Goal: Information Seeking & Learning: Find specific fact

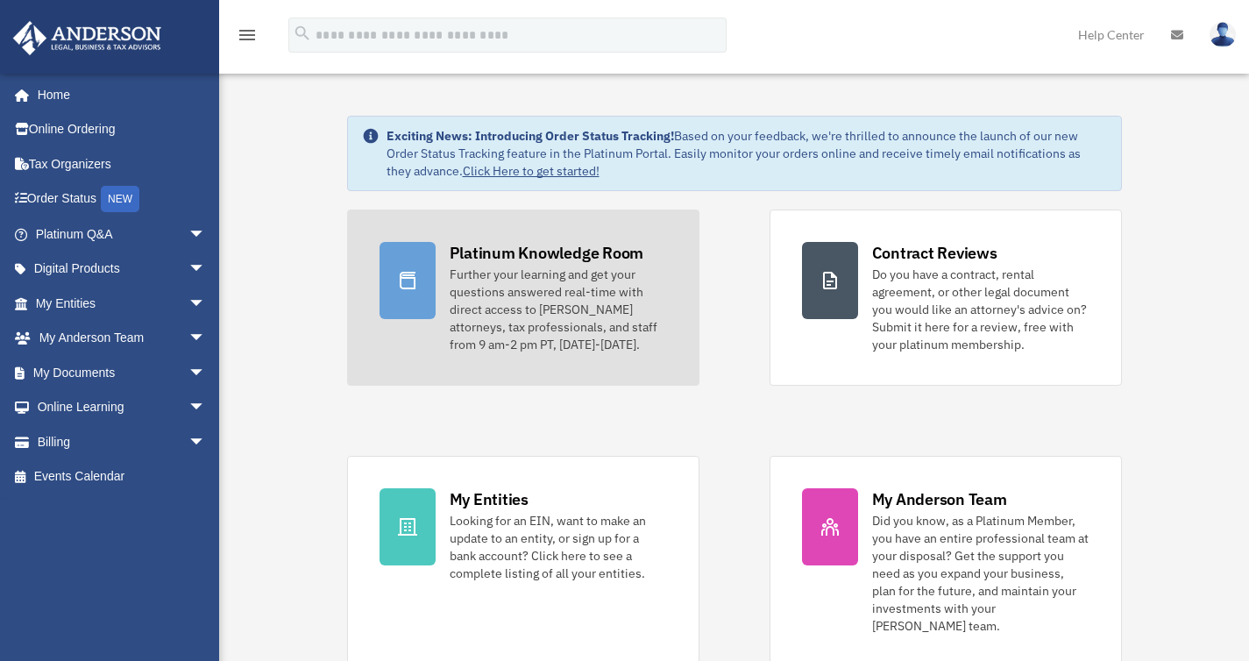
click at [533, 311] on div "Further your learning and get your questions answered real-time with direct acc…" at bounding box center [558, 310] width 217 height 88
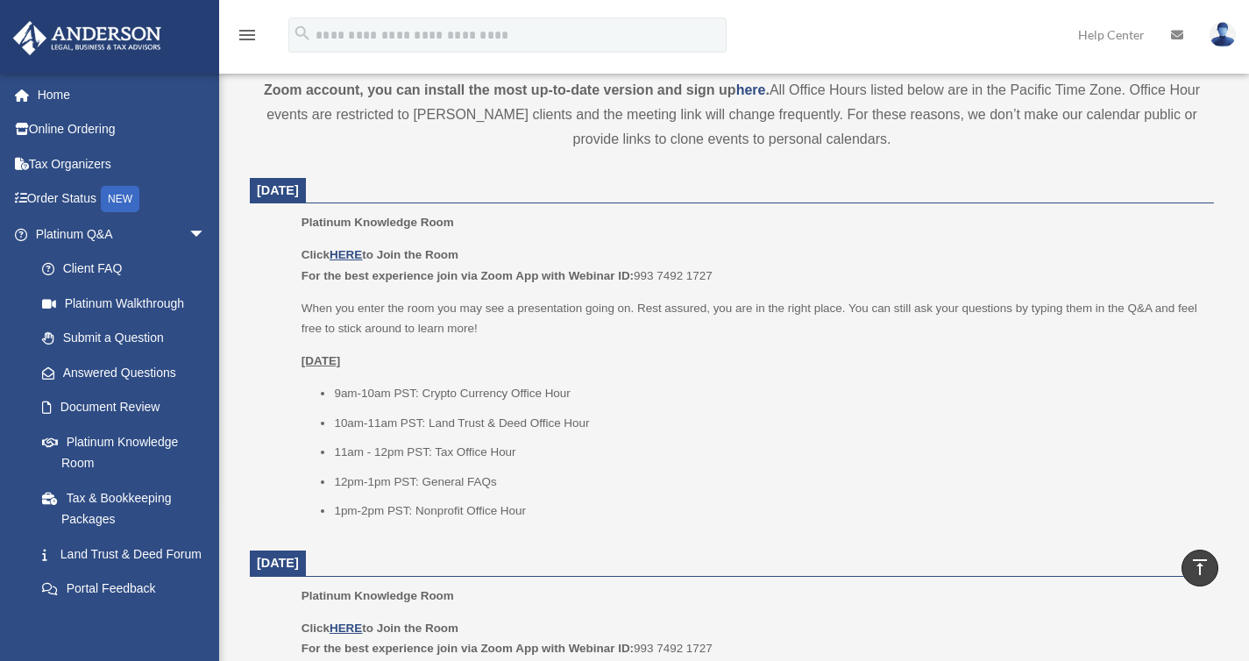
scroll to position [655, 0]
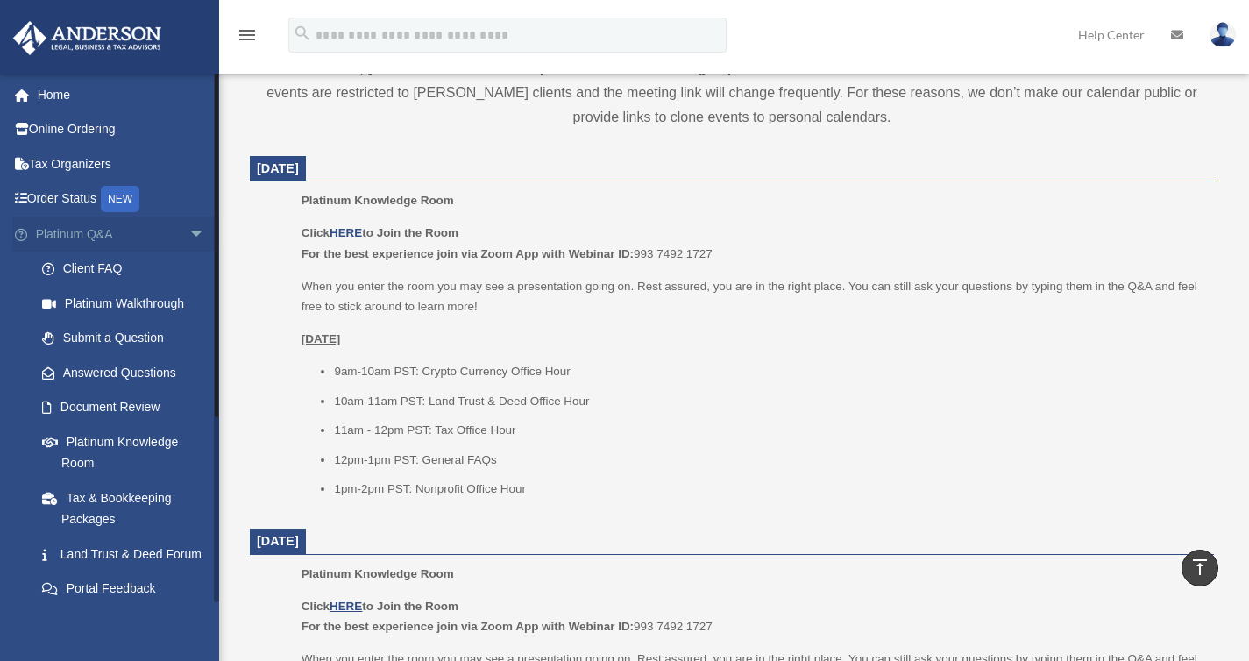
click at [188, 233] on span "arrow_drop_down" at bounding box center [205, 235] width 35 height 36
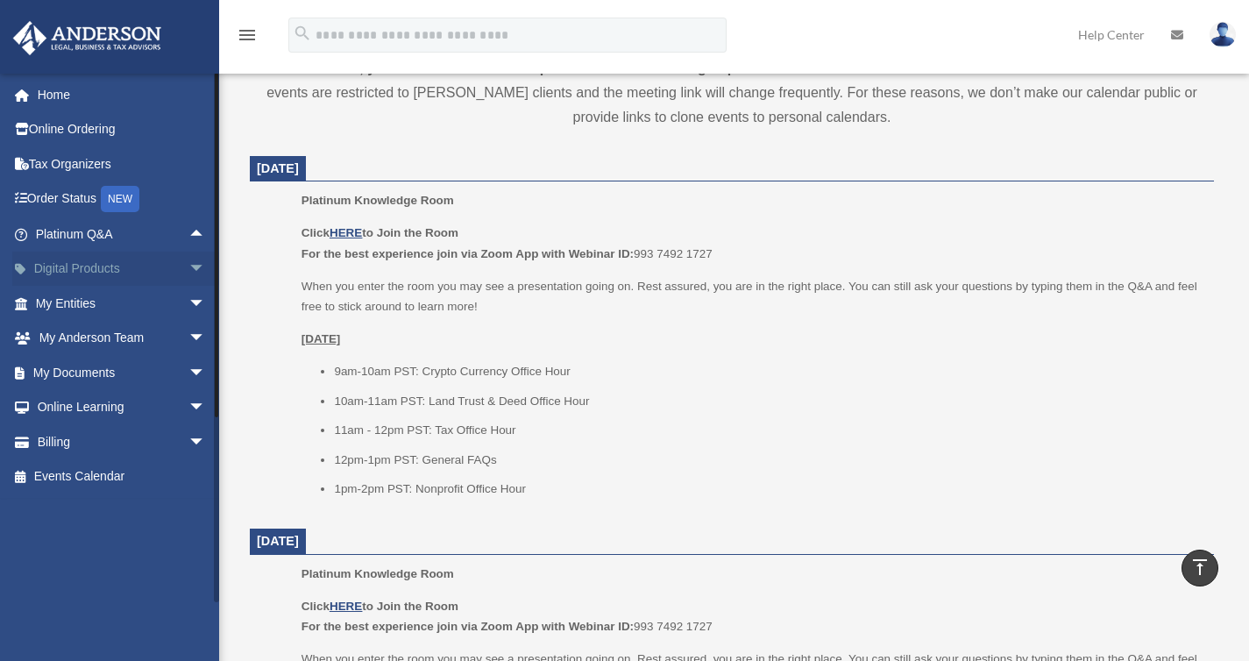
click at [188, 267] on span "arrow_drop_down" at bounding box center [205, 270] width 35 height 36
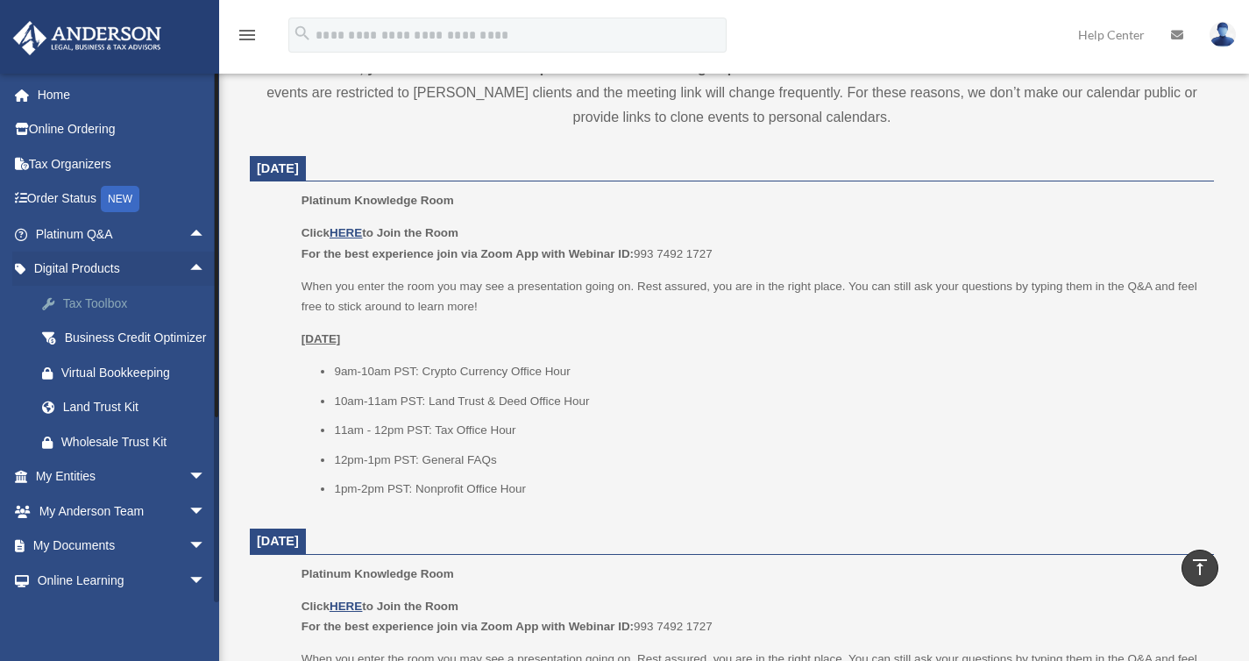
click at [110, 301] on div "Tax Toolbox" at bounding box center [135, 304] width 149 height 22
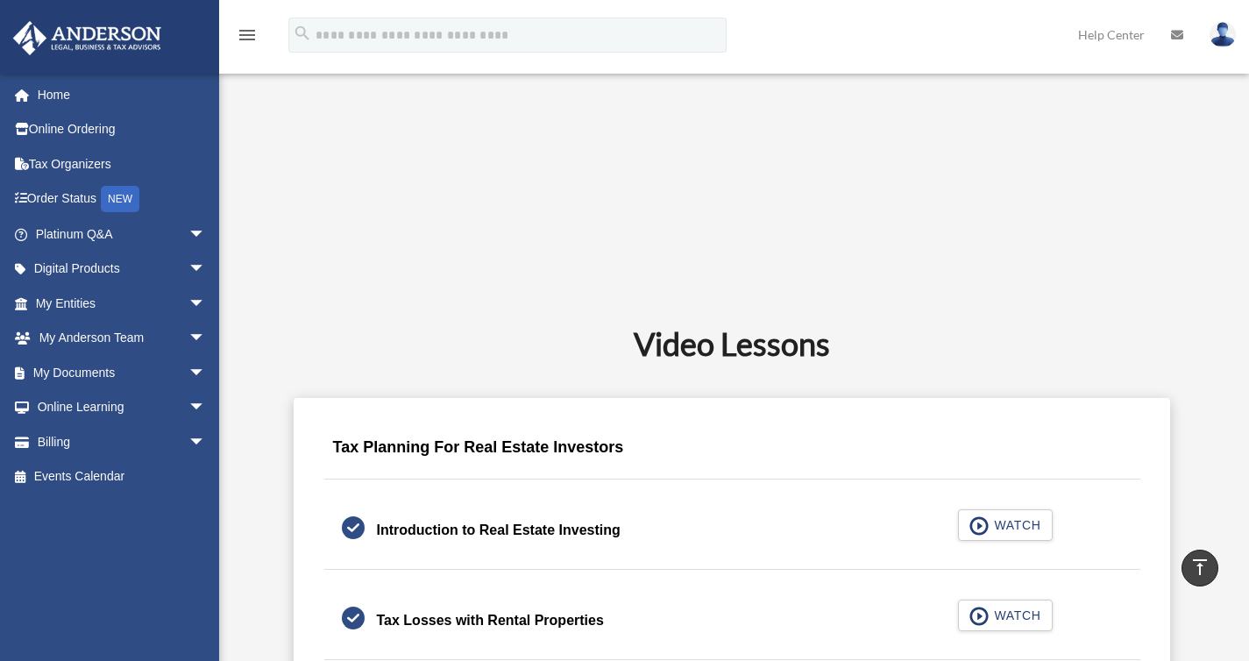
scroll to position [1071, 0]
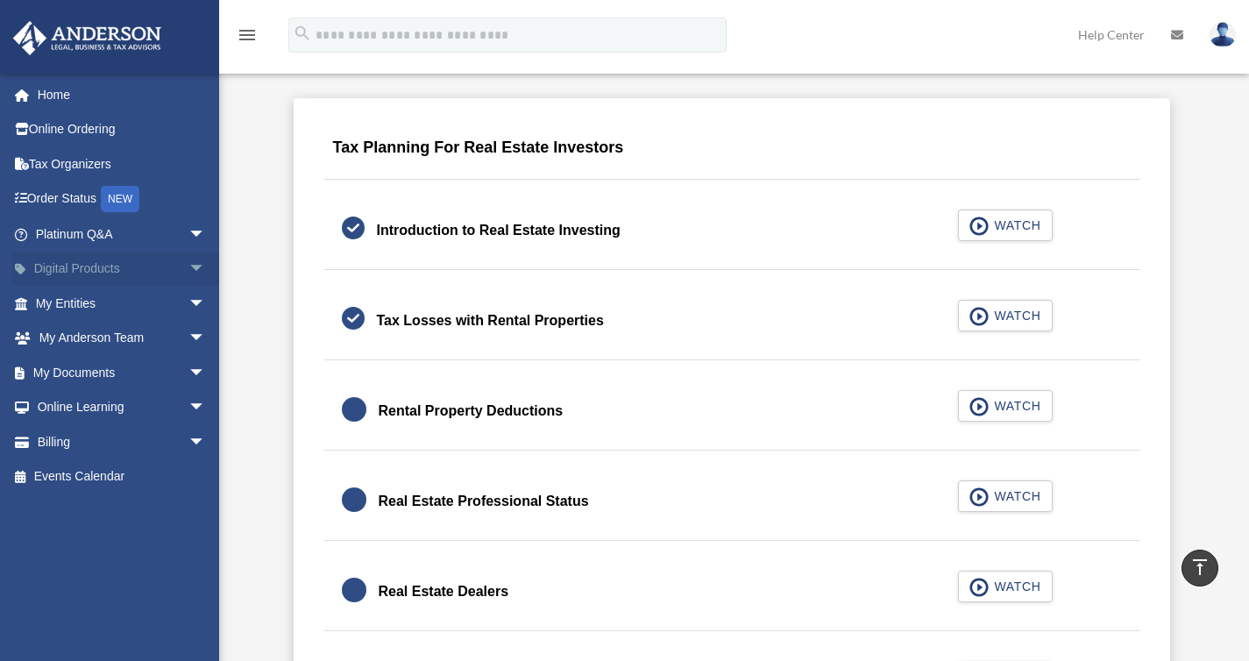
click at [188, 270] on span "arrow_drop_down" at bounding box center [205, 270] width 35 height 36
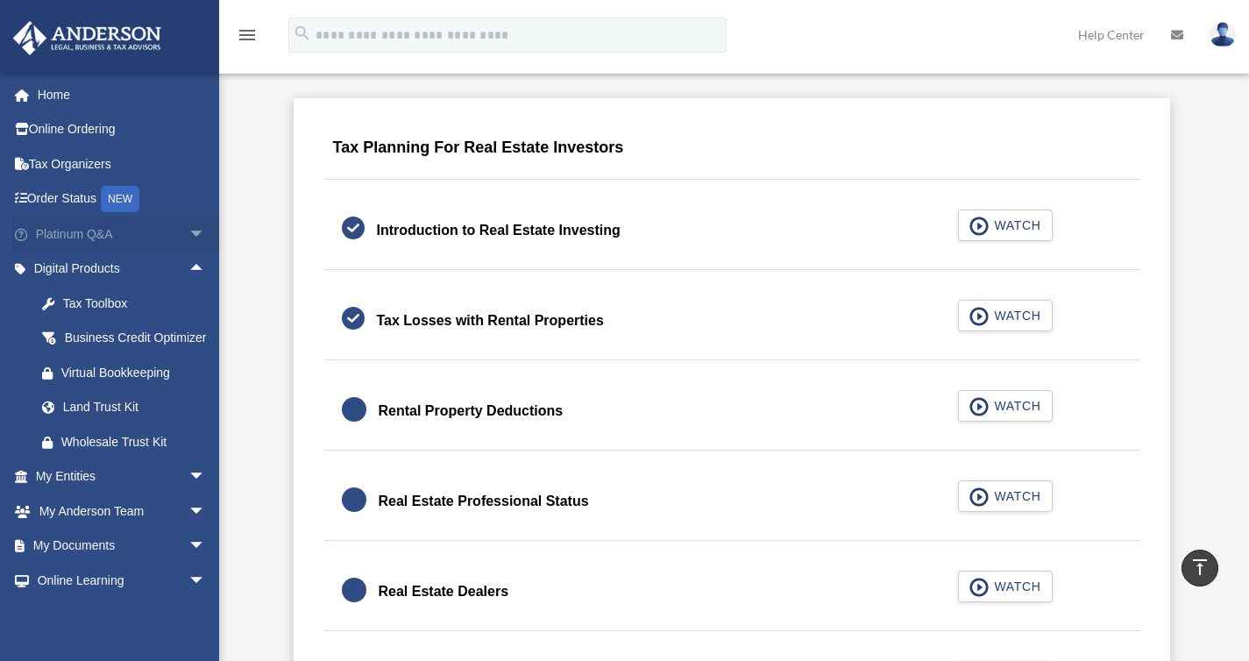
click at [188, 239] on span "arrow_drop_down" at bounding box center [205, 235] width 35 height 36
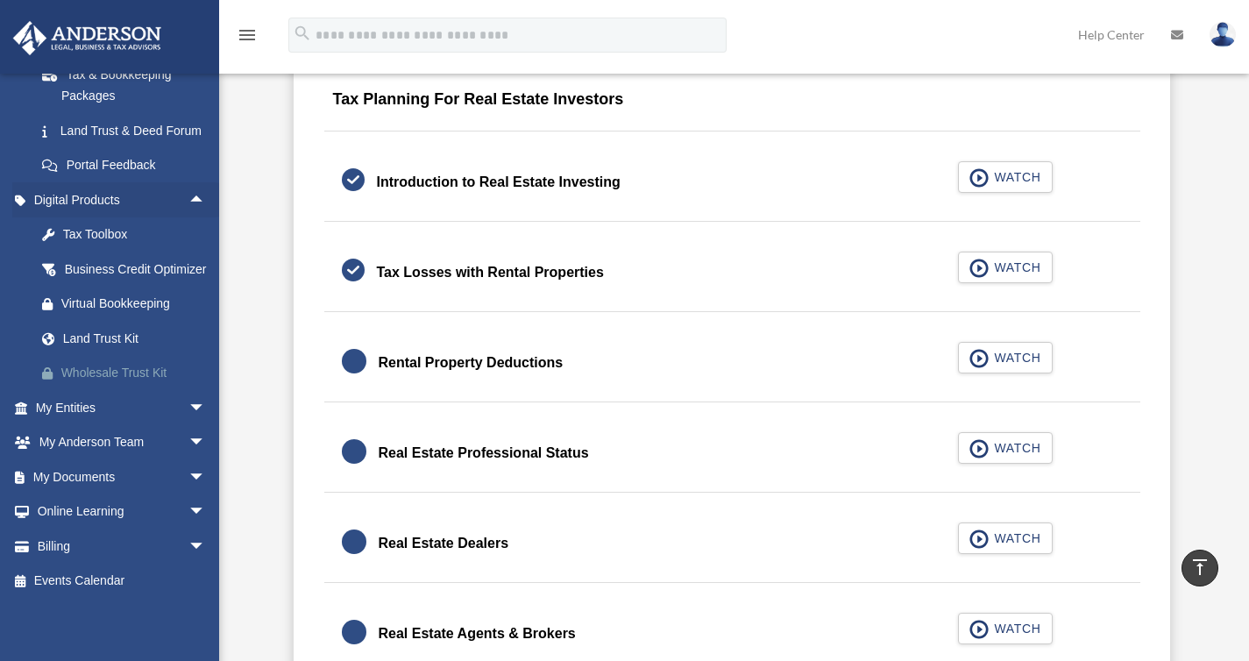
scroll to position [1122, 0]
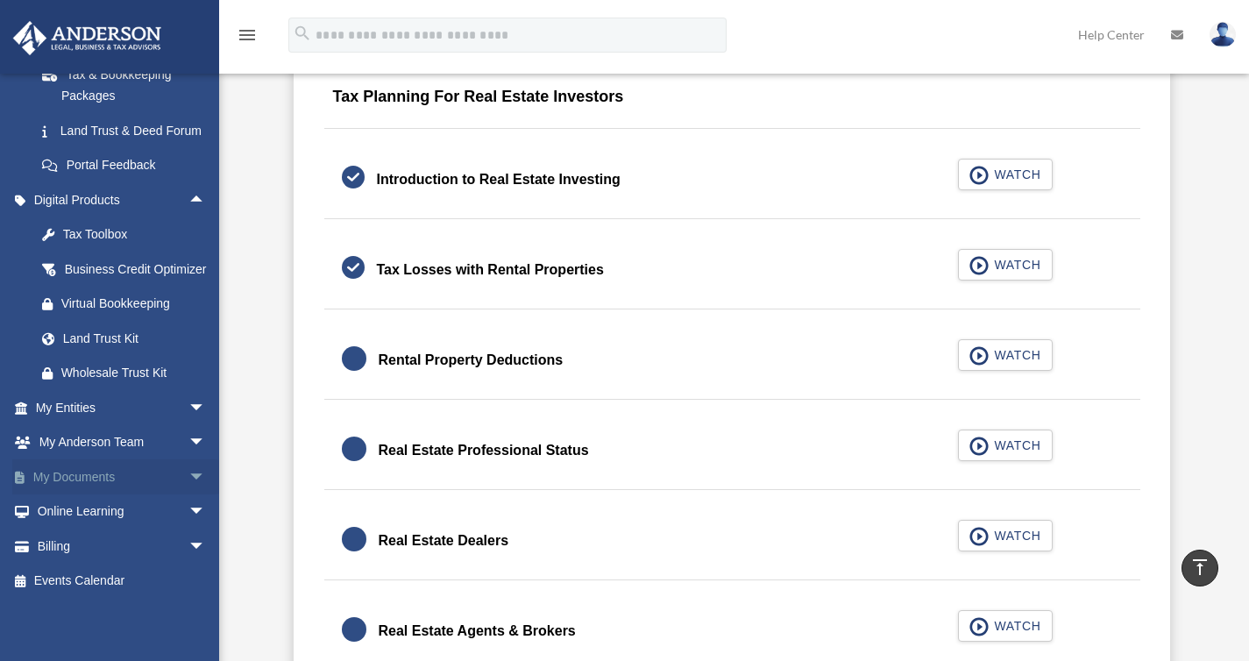
click at [188, 475] on span "arrow_drop_down" at bounding box center [205, 477] width 35 height 36
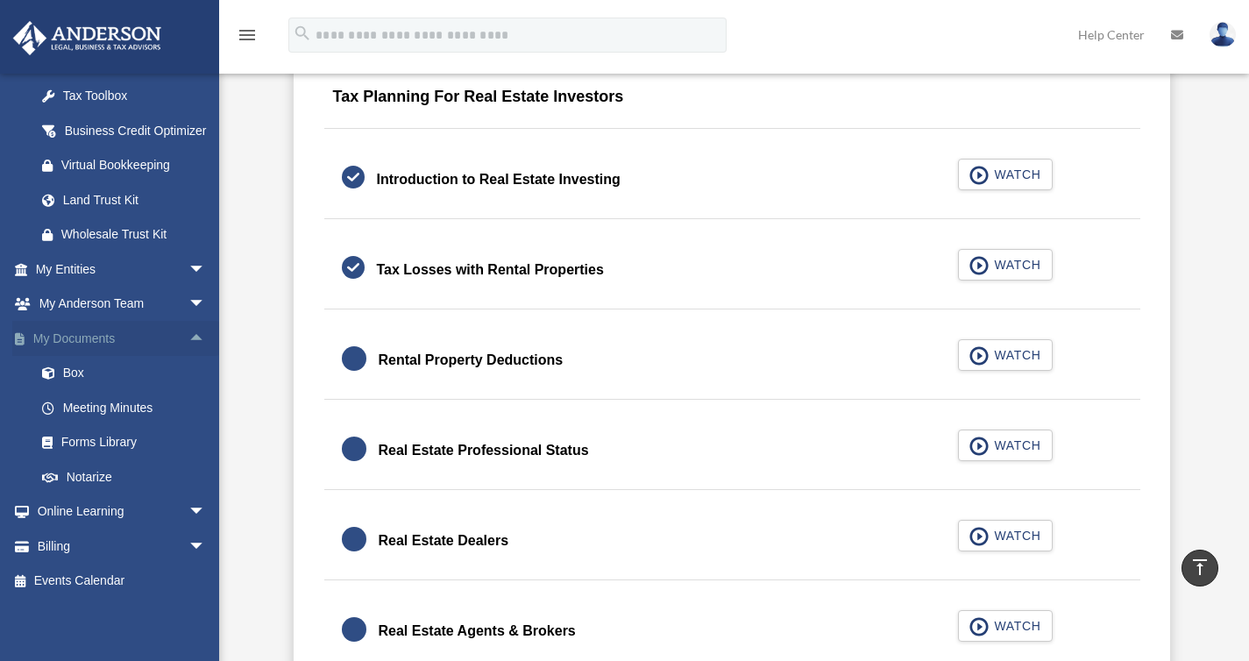
scroll to position [605, 0]
click at [122, 446] on link "Forms Library" at bounding box center [129, 442] width 208 height 35
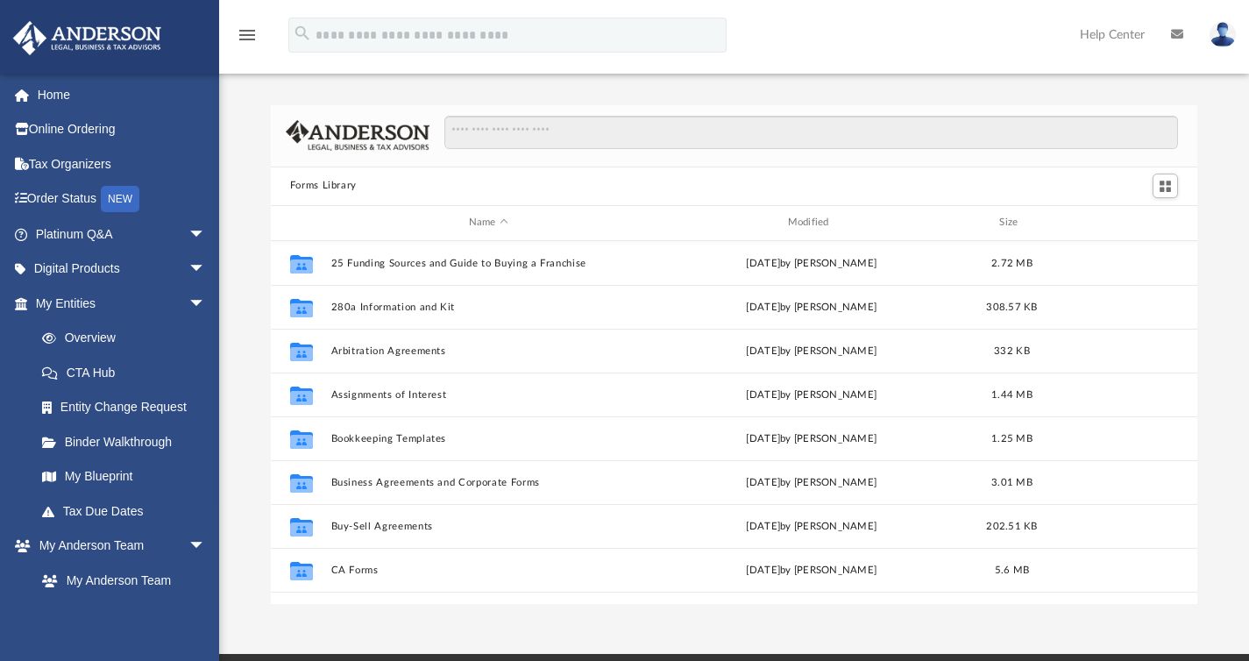
scroll to position [385, 913]
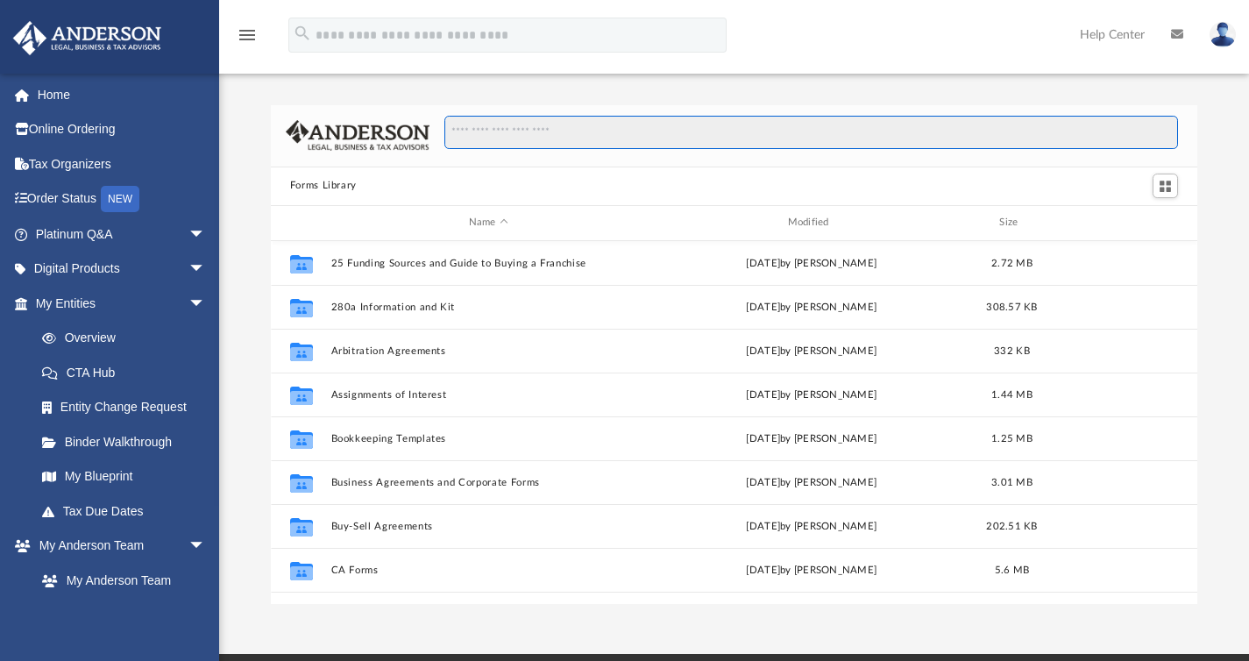
click at [559, 134] on input "Search files and folders" at bounding box center [811, 132] width 734 height 33
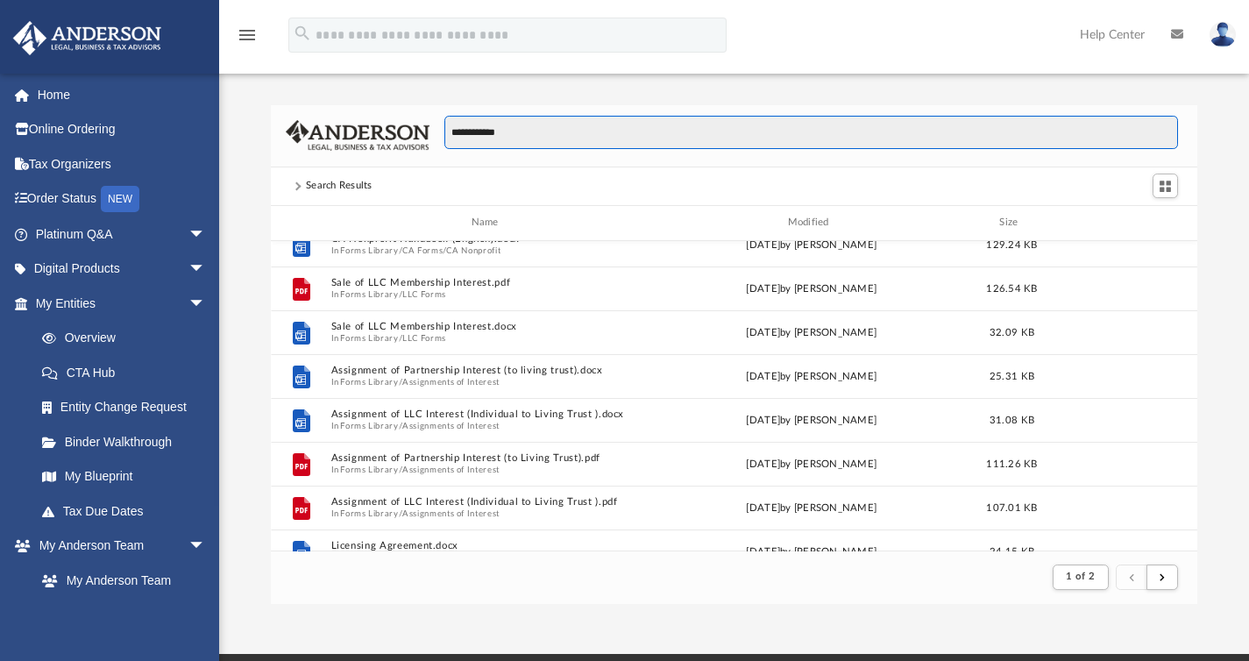
scroll to position [743, 0]
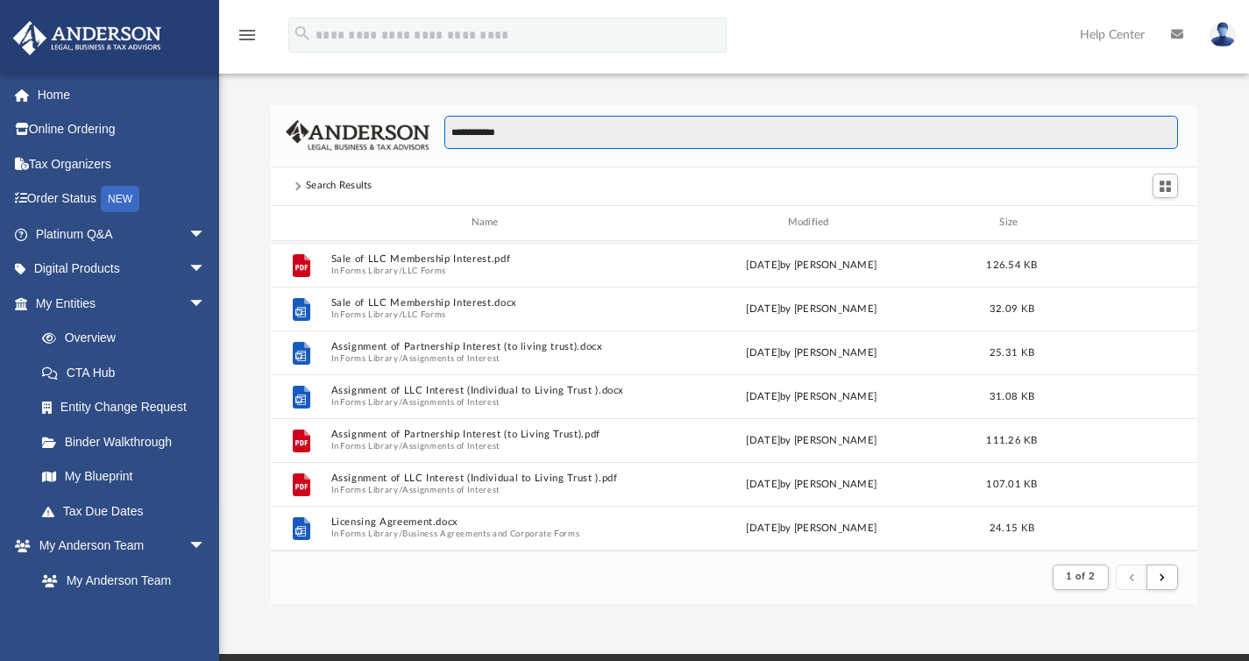
click at [483, 138] on input "**********" at bounding box center [811, 132] width 734 height 33
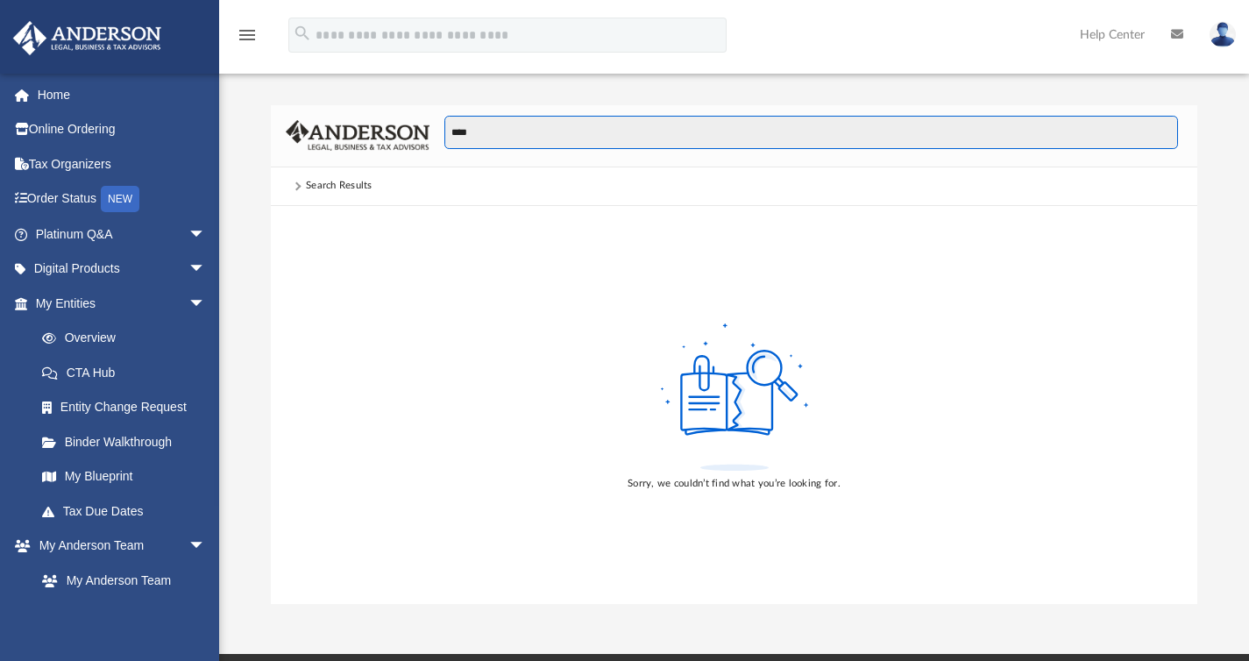
drag, startPoint x: 513, startPoint y: 133, endPoint x: 430, endPoint y: 131, distance: 83.3
click at [430, 131] on div "****" at bounding box center [804, 141] width 749 height 51
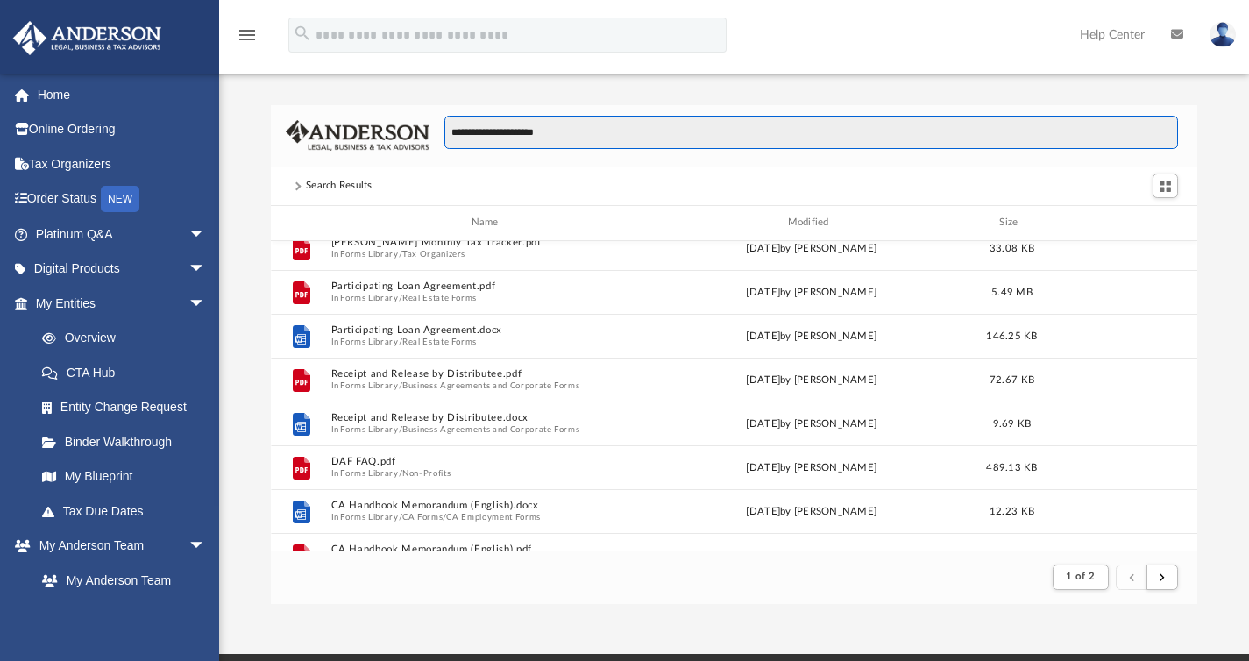
scroll to position [840, 0]
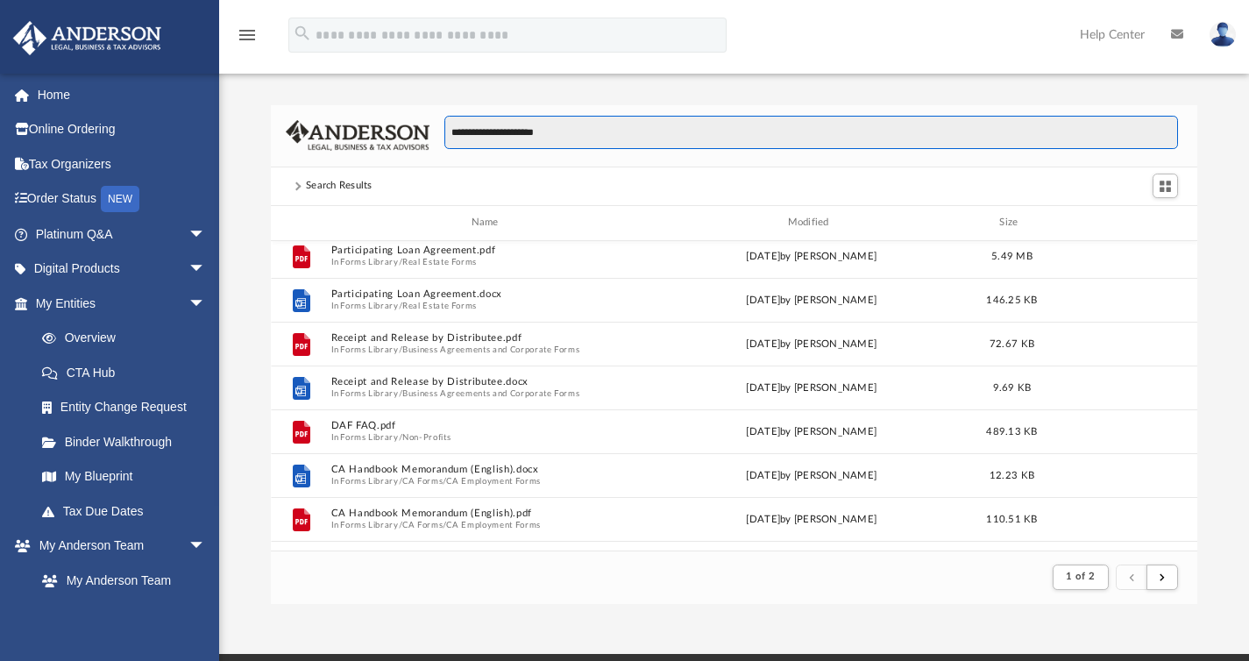
drag, startPoint x: 501, startPoint y: 135, endPoint x: 423, endPoint y: 135, distance: 77.1
click at [423, 135] on div "**********" at bounding box center [734, 136] width 927 height 62
type input "**********"
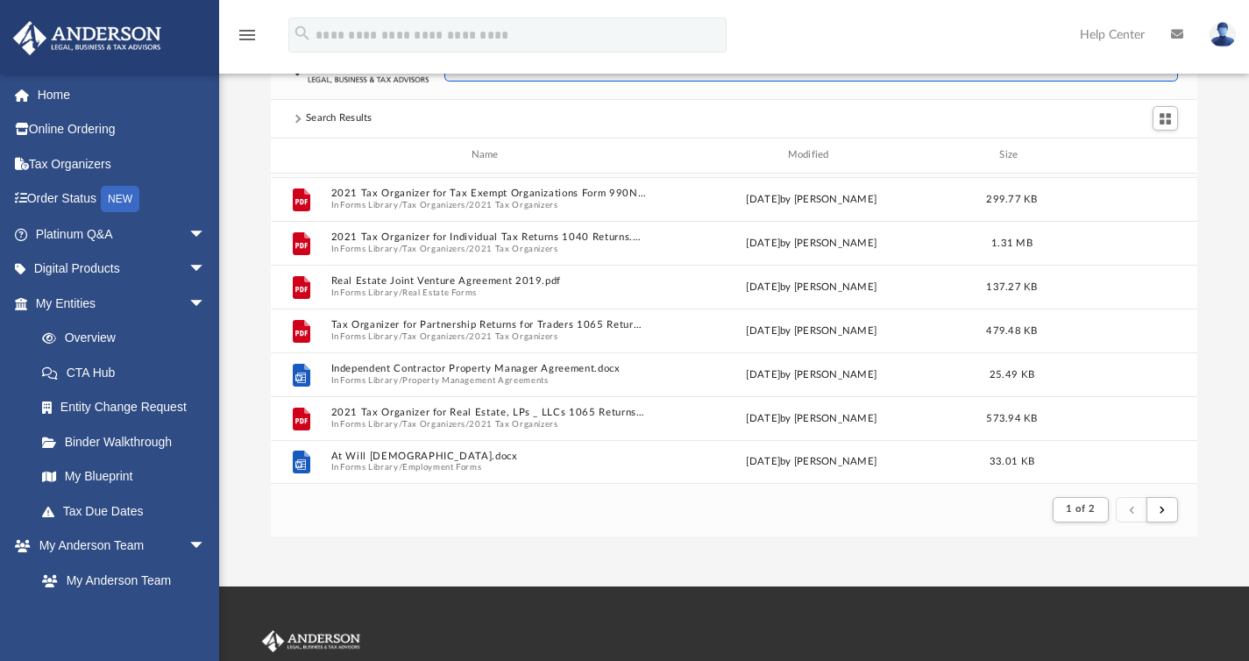
scroll to position [0, 0]
